Goal: Task Accomplishment & Management: Manage account settings

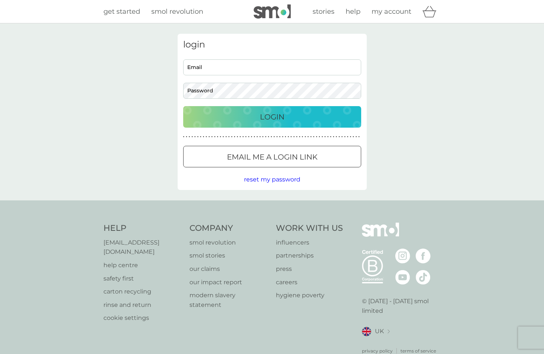
type input "[EMAIL_ADDRESS][DOMAIN_NAME]"
click at [236, 112] on div "Login" at bounding box center [272, 117] width 163 height 12
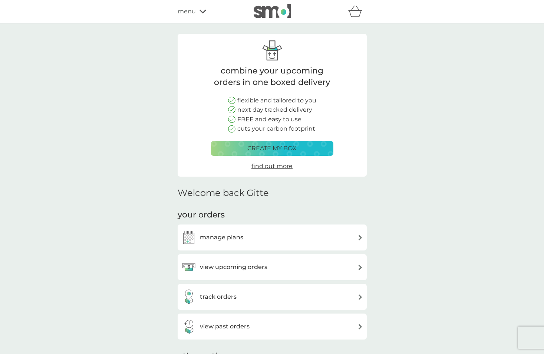
click at [232, 263] on h3 "view upcoming orders" at bounding box center [233, 267] width 67 height 10
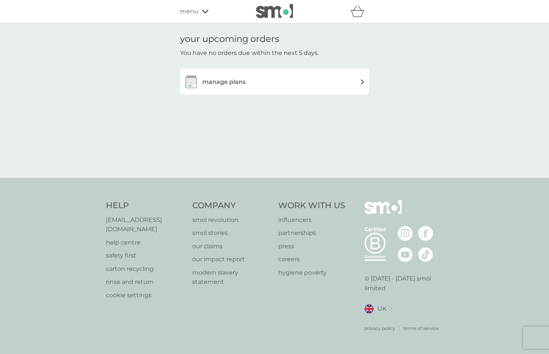
click at [205, 83] on h3 "manage plans" at bounding box center [223, 82] width 43 height 10
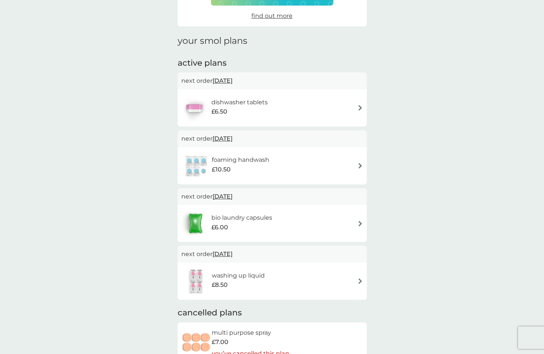
scroll to position [74, 0]
click at [219, 138] on span "30 Sep 2025" at bounding box center [222, 139] width 20 height 14
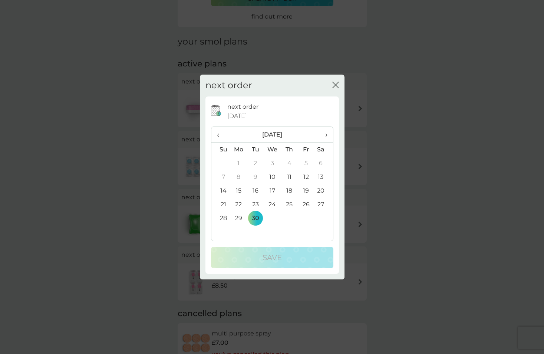
click at [325, 133] on span "›" at bounding box center [323, 135] width 7 height 16
click at [304, 215] on td "31" at bounding box center [305, 218] width 17 height 14
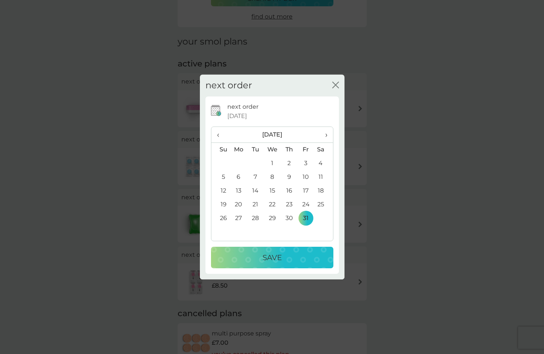
click at [283, 261] on div "Save" at bounding box center [272, 257] width 108 height 12
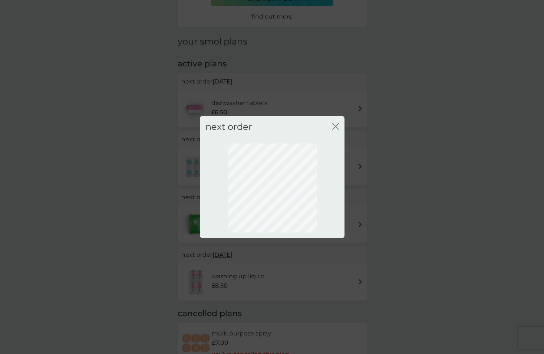
click at [334, 125] on icon "close" at bounding box center [335, 126] width 7 height 7
click at [335, 126] on icon "close" at bounding box center [336, 126] width 3 height 6
click at [437, 199] on div "next order close" at bounding box center [272, 177] width 544 height 354
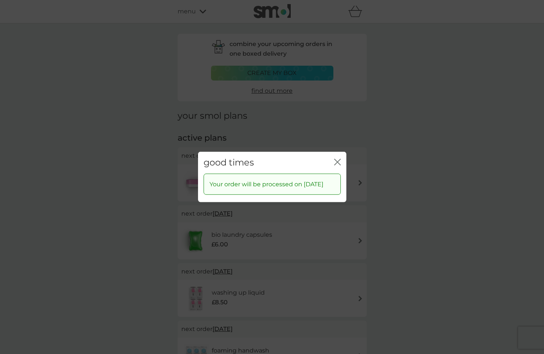
click at [338, 159] on icon "close" at bounding box center [337, 162] width 7 height 7
